Goal: Information Seeking & Learning: Learn about a topic

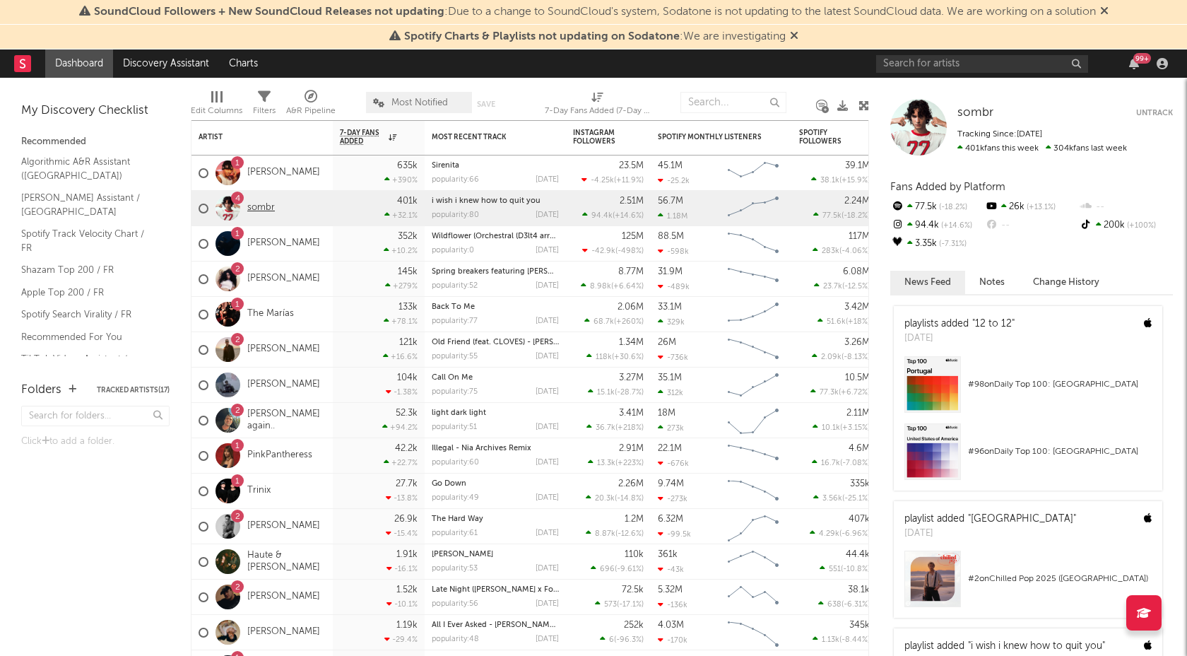
click at [266, 205] on link "sombr" at bounding box center [261, 208] width 28 height 12
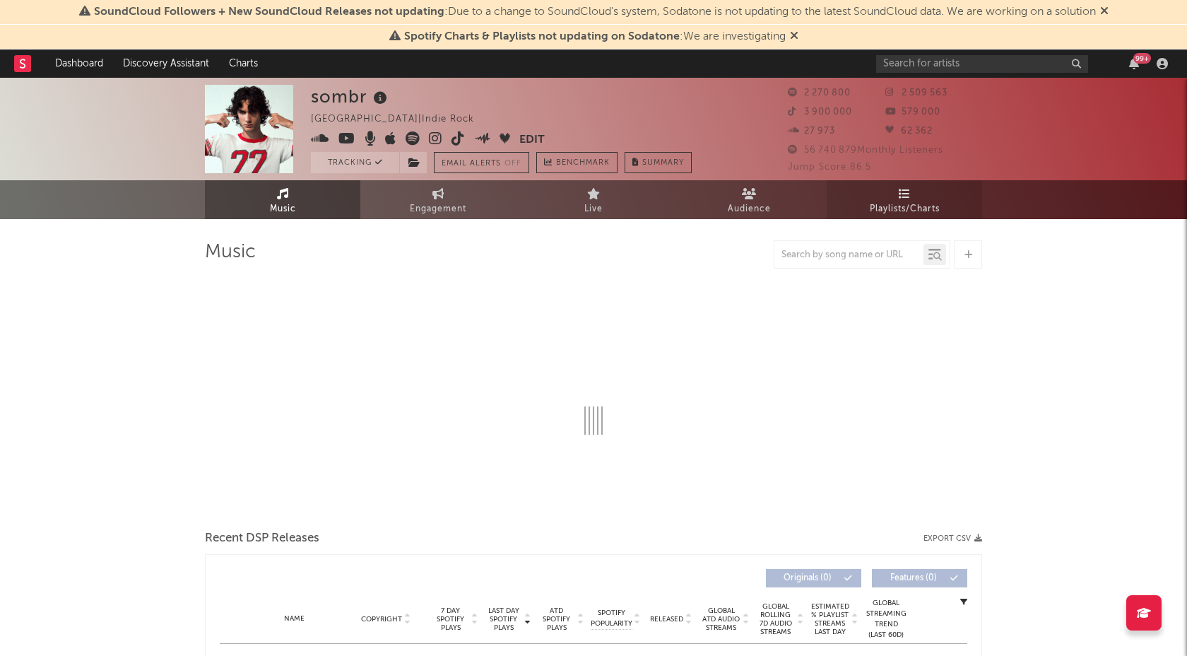
click at [924, 201] on span "Playlists/Charts" at bounding box center [905, 209] width 70 height 17
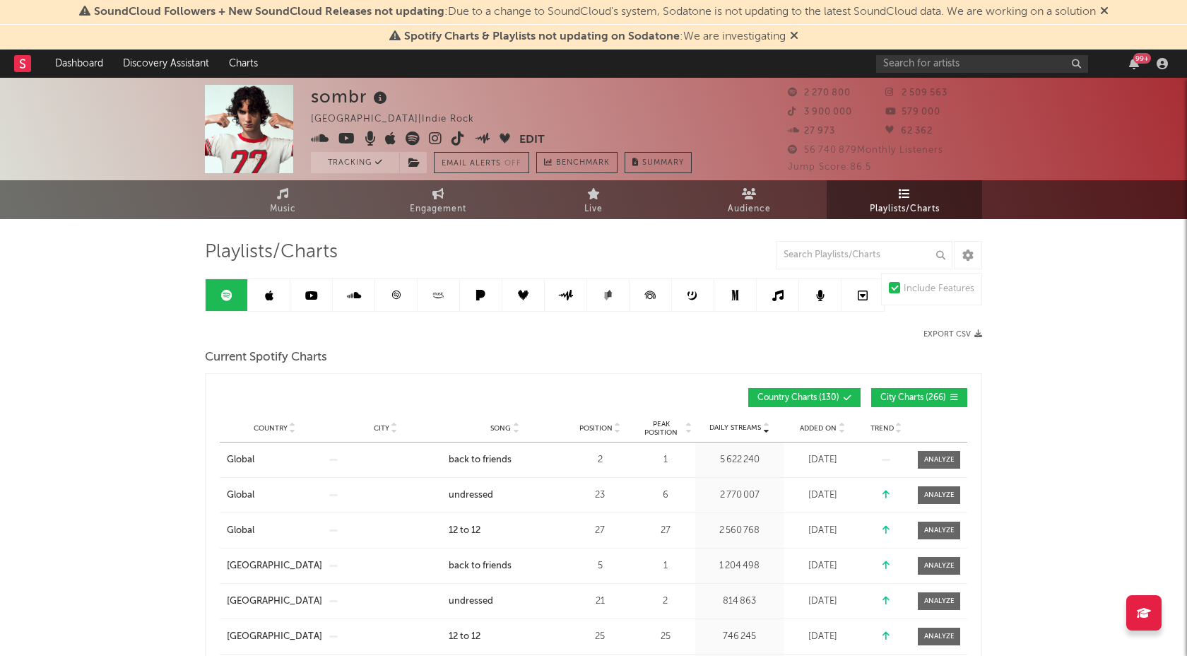
click at [905, 401] on span "City Charts ( 266 )" at bounding box center [914, 398] width 66 height 8
click at [954, 461] on span at bounding box center [939, 460] width 42 height 18
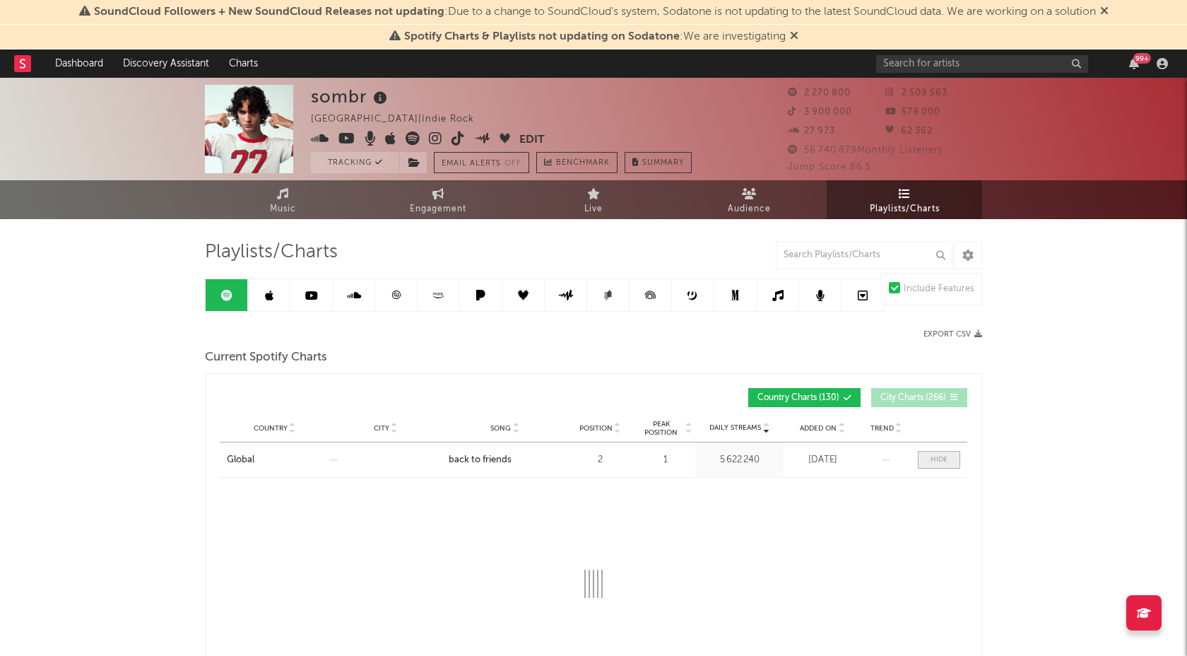
click at [954, 461] on span at bounding box center [939, 460] width 42 height 18
